Goal: Transaction & Acquisition: Download file/media

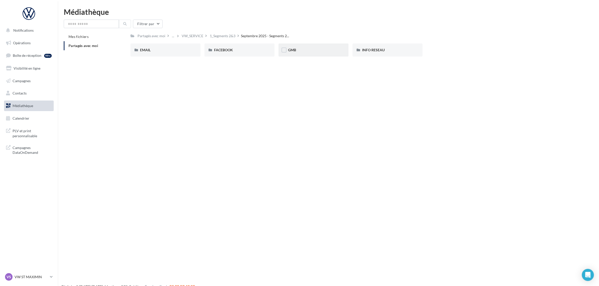
click at [325, 51] on div "GMB" at bounding box center [313, 49] width 51 height 5
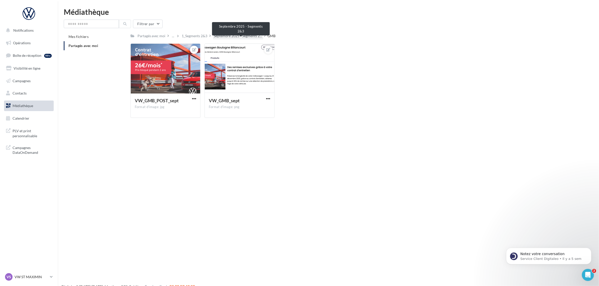
click at [246, 38] on span "Septembre 2025 - Segments 2..." at bounding box center [238, 35] width 48 height 5
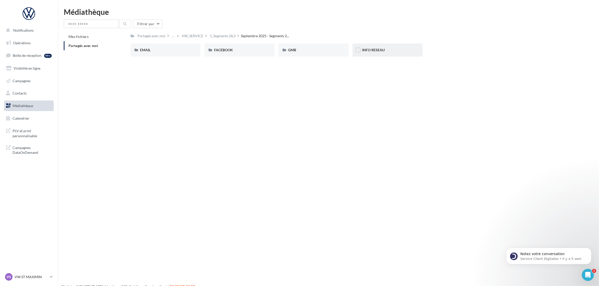
click at [397, 53] on div "INFO RESEAU" at bounding box center [388, 49] width 70 height 13
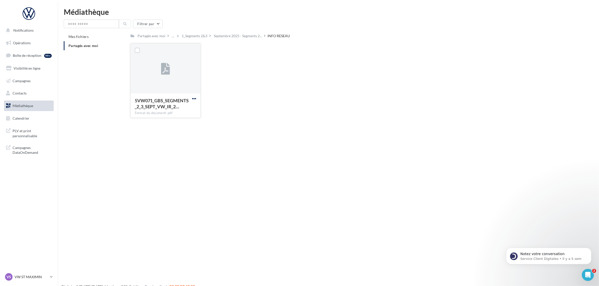
click at [192, 98] on span "button" at bounding box center [194, 98] width 4 height 4
click at [185, 109] on button "Télécharger" at bounding box center [172, 108] width 50 height 13
click at [199, 37] on div "1_Segments 2&3" at bounding box center [195, 35] width 26 height 5
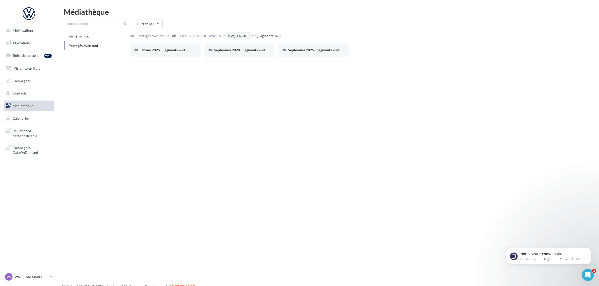
click at [243, 36] on div "VW_SERVICE" at bounding box center [239, 35] width 22 height 5
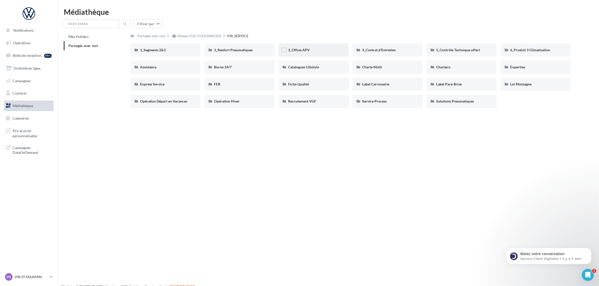
click at [312, 51] on div "3_Offres APV" at bounding box center [313, 49] width 51 height 5
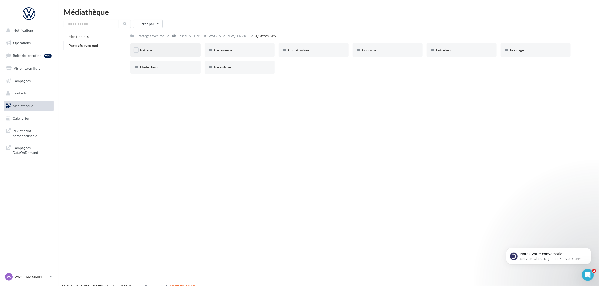
click at [170, 47] on div "Batterie" at bounding box center [165, 49] width 70 height 13
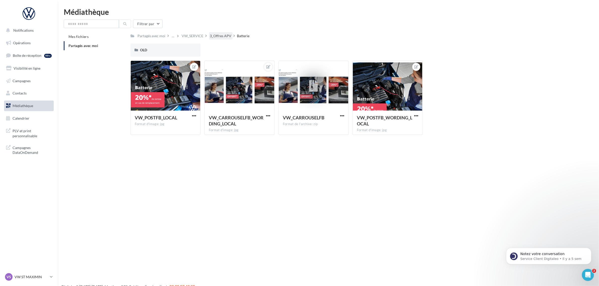
click at [223, 36] on div "3_Offres APV" at bounding box center [221, 35] width 22 height 5
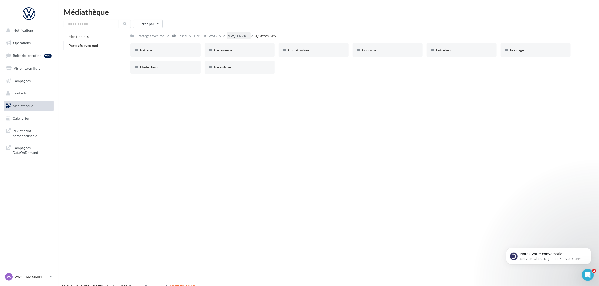
click at [241, 35] on div "VW_SERVICE" at bounding box center [239, 35] width 22 height 5
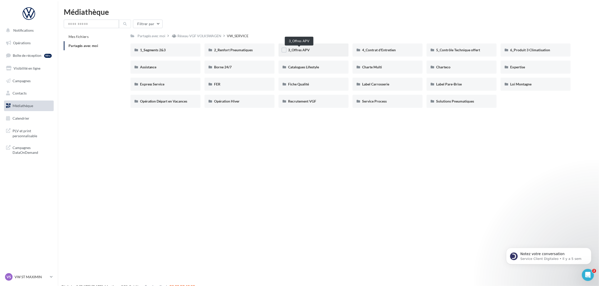
click at [309, 48] on span "3_Offres APV" at bounding box center [299, 50] width 22 height 4
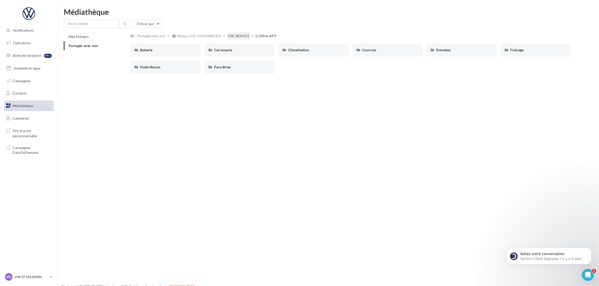
click at [248, 34] on div "VW_SERVICE" at bounding box center [239, 35] width 22 height 5
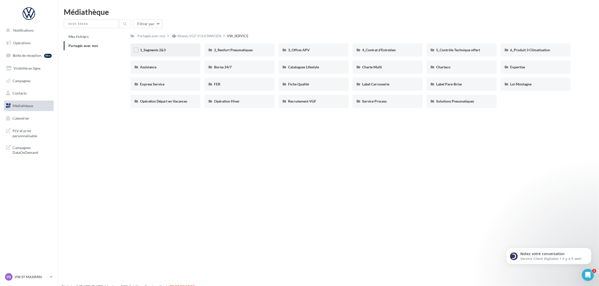
click at [186, 49] on div "1_Segments 2&3" at bounding box center [165, 49] width 51 height 5
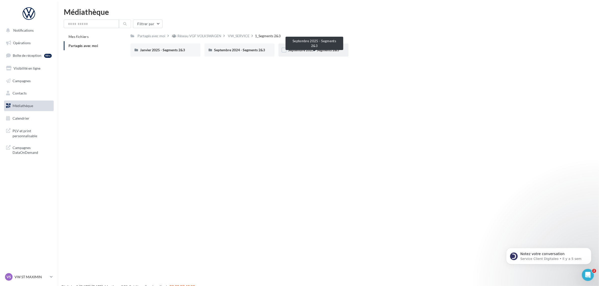
click at [312, 50] on span "Septembre 2025 - Segments 2&3" at bounding box center [313, 50] width 51 height 4
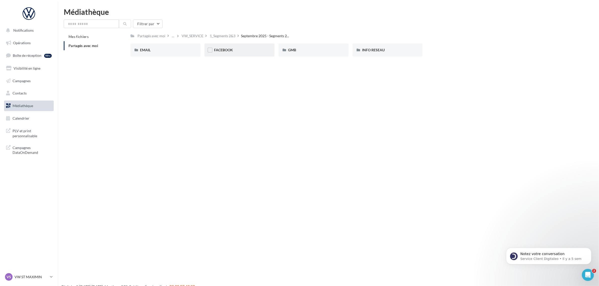
click at [234, 49] on div "FACEBOOK" at bounding box center [239, 49] width 51 height 5
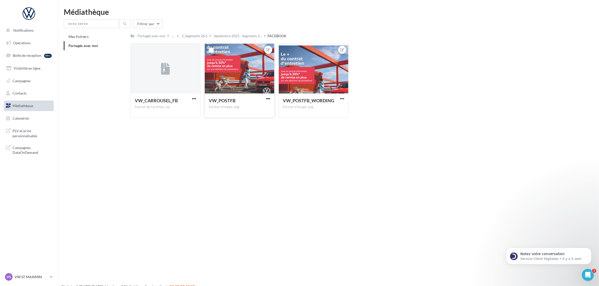
click at [267, 97] on span "button" at bounding box center [268, 98] width 4 height 4
click at [256, 122] on button "Télécharger" at bounding box center [244, 121] width 53 height 13
